Goal: Download file/media

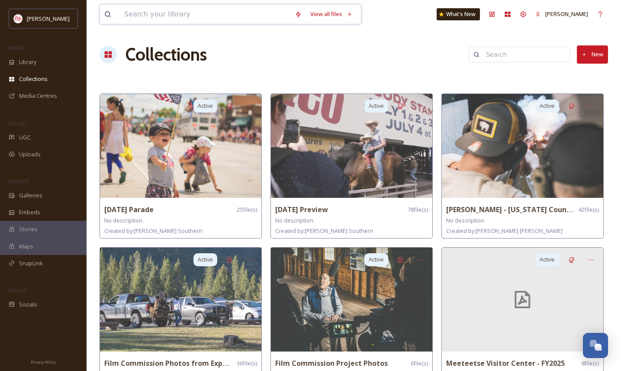
click at [189, 11] on input at bounding box center [205, 14] width 170 height 19
type input "fall"
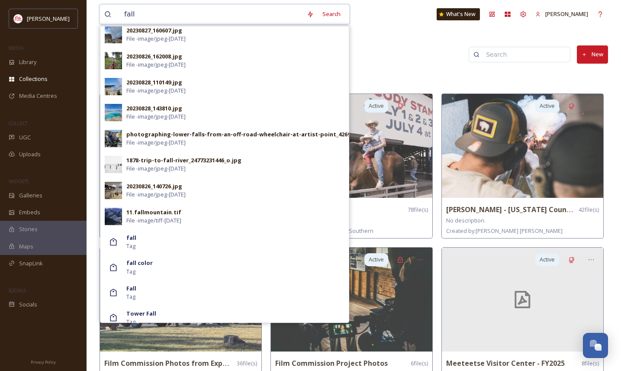
scroll to position [453, 0]
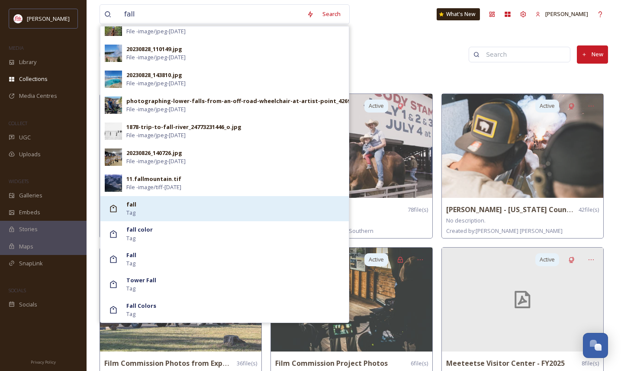
click at [150, 206] on div "fall Tag" at bounding box center [235, 208] width 218 height 16
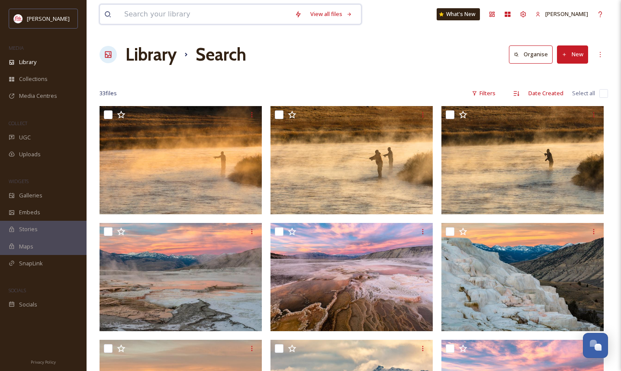
click at [187, 13] on input at bounding box center [205, 14] width 170 height 19
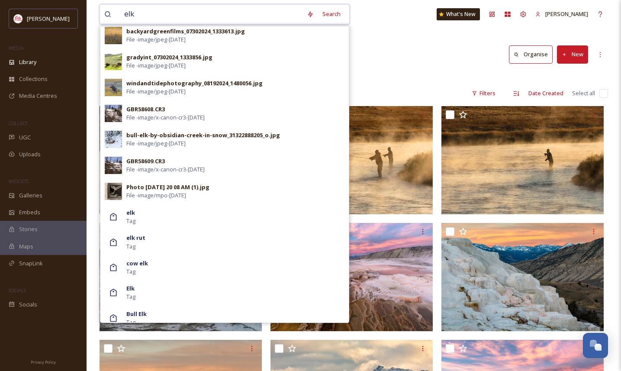
scroll to position [556, 0]
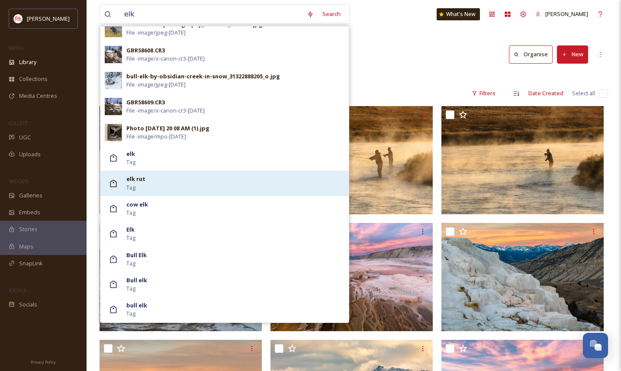
click at [195, 177] on div "elk rut Tag" at bounding box center [235, 183] width 218 height 16
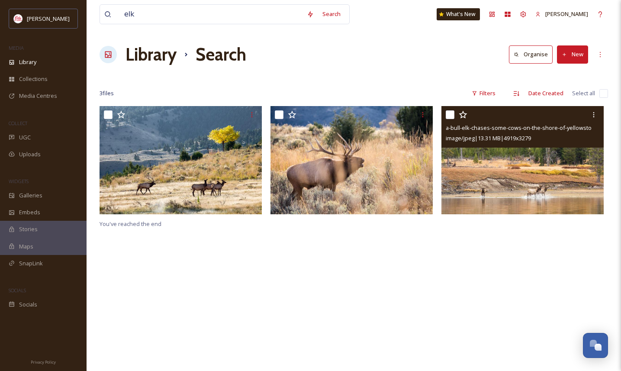
click at [517, 174] on img at bounding box center [522, 160] width 162 height 108
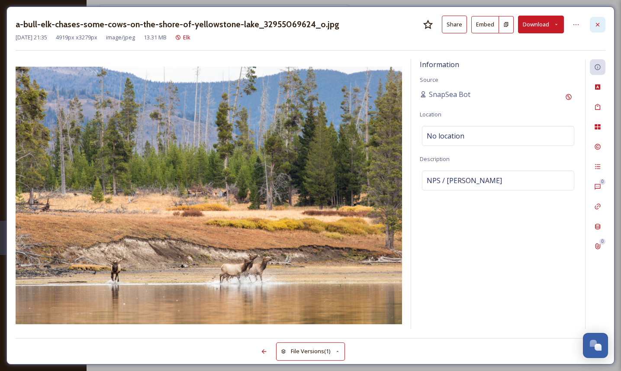
click at [595, 23] on icon at bounding box center [597, 24] width 7 height 7
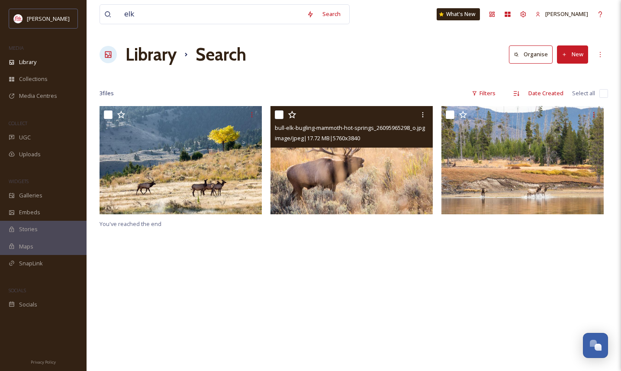
click at [354, 182] on img at bounding box center [351, 160] width 162 height 108
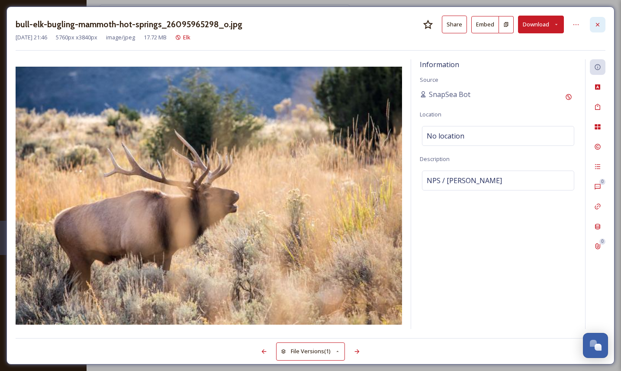
click at [597, 24] on icon at bounding box center [597, 24] width 7 height 7
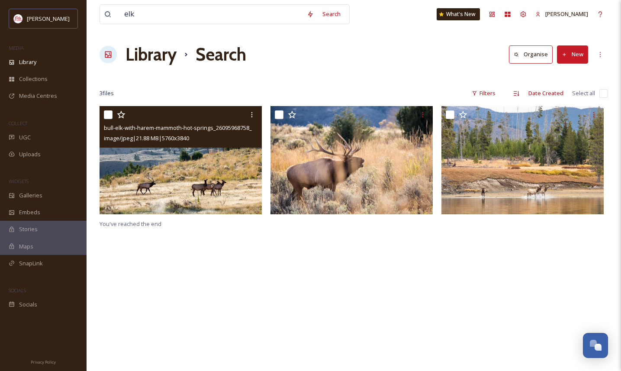
click at [185, 184] on img at bounding box center [181, 160] width 162 height 108
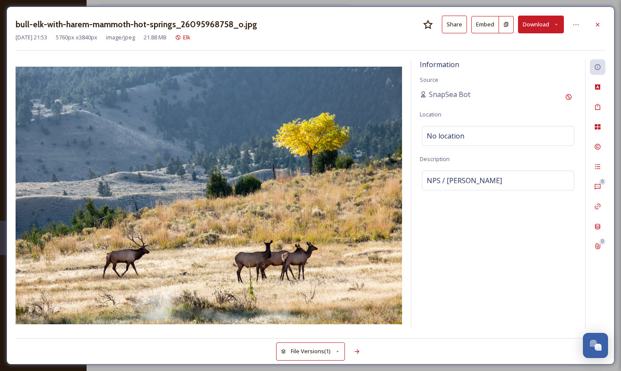
click at [559, 24] on icon at bounding box center [556, 25] width 6 height 6
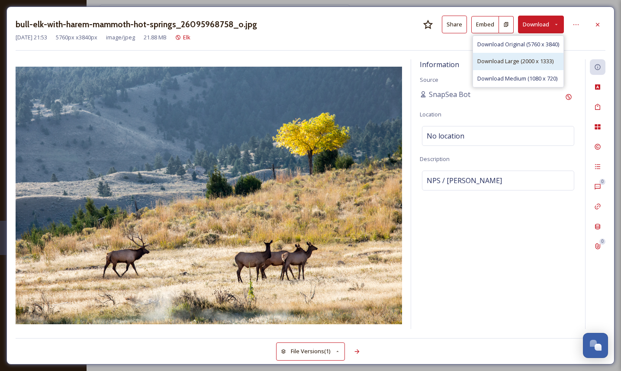
click at [519, 65] on span "Download Large (2000 x 1333)" at bounding box center [515, 61] width 76 height 8
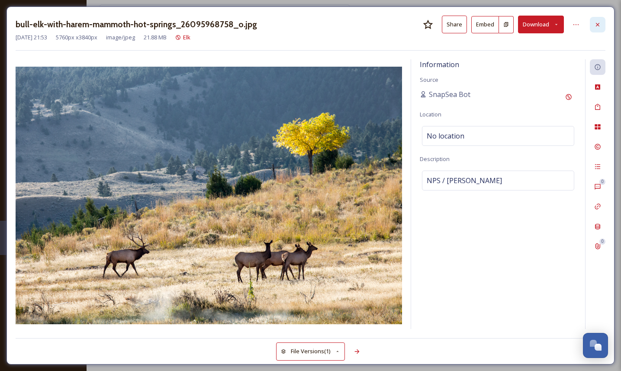
click at [599, 23] on icon at bounding box center [597, 24] width 7 height 7
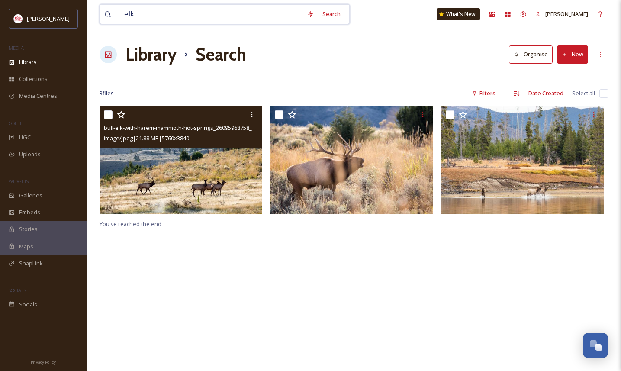
click at [167, 14] on input "elk" at bounding box center [211, 14] width 183 height 19
type input "fall fishing"
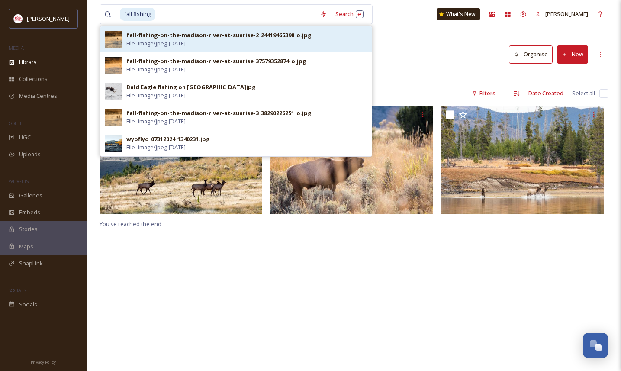
click at [250, 39] on div "fall-fishing-on-the-madison-river-at-sunrise-2_24419465398_o.jpg File - image/j…" at bounding box center [246, 39] width 241 height 16
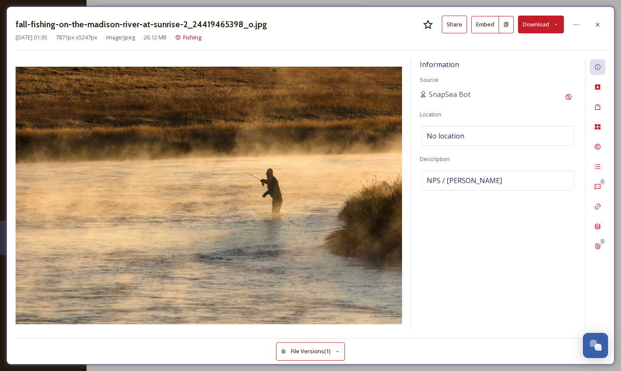
click at [554, 27] on icon at bounding box center [556, 25] width 6 height 6
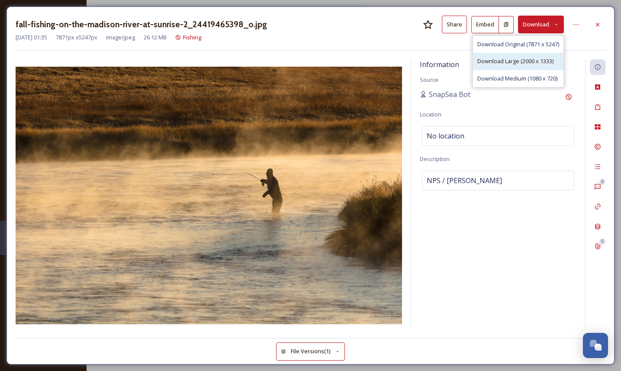
click at [521, 62] on span "Download Large (2000 x 1333)" at bounding box center [515, 61] width 76 height 8
